Goal: Find specific page/section: Find specific page/section

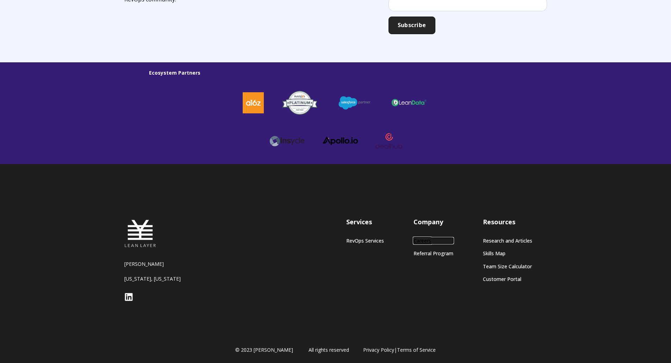
click at [426, 240] on link "Careers" at bounding box center [434, 241] width 40 height 6
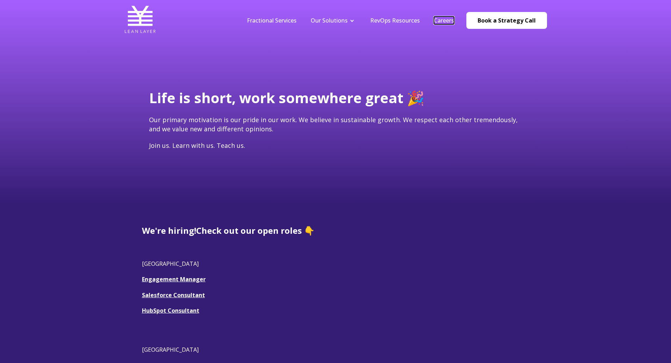
click at [440, 19] on link "Careers" at bounding box center [444, 21] width 20 height 8
